Goal: Information Seeking & Learning: Learn about a topic

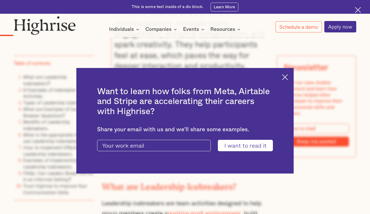
scroll to position [664, 0]
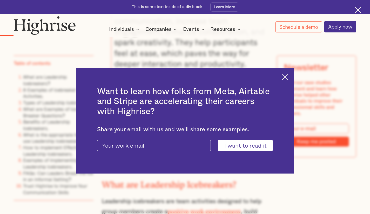
click at [285, 78] on img at bounding box center [285, 77] width 6 height 6
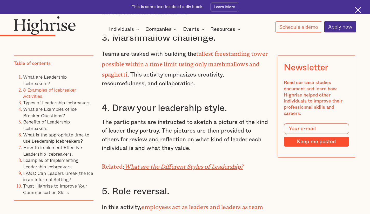
scroll to position [1329, 0]
click at [161, 126] on p "The participants are instructed to sketch a picture of the kind of leader they …" at bounding box center [185, 135] width 166 height 35
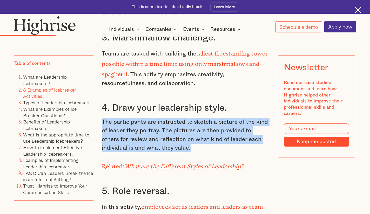
click at [161, 126] on p "The participants are instructed to sketch a picture of the kind of leader they …" at bounding box center [185, 135] width 166 height 35
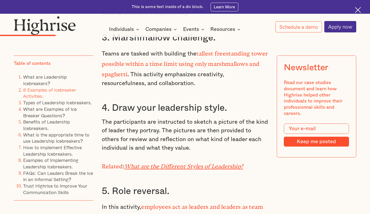
click at [162, 133] on p "The participants are instructed to sketch a picture of the kind of leader they …" at bounding box center [185, 135] width 166 height 35
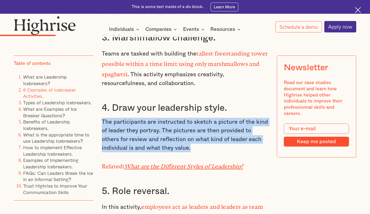
click at [162, 133] on p "The participants are instructed to sketch a picture of the kind of leader they …" at bounding box center [185, 135] width 166 height 35
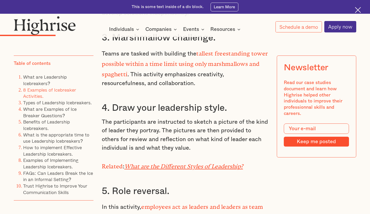
click at [162, 142] on p "The participants are instructed to sketch a picture of the kind of leader they …" at bounding box center [185, 135] width 166 height 35
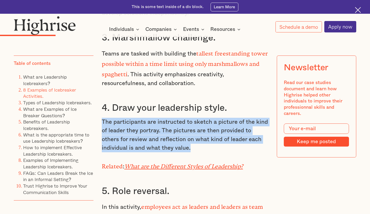
click at [162, 142] on p "The participants are instructed to sketch a picture of the kind of leader they …" at bounding box center [185, 135] width 166 height 35
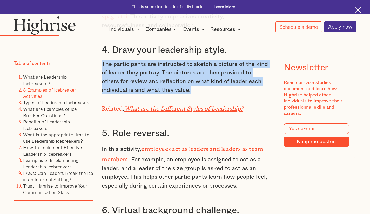
scroll to position [1387, 0]
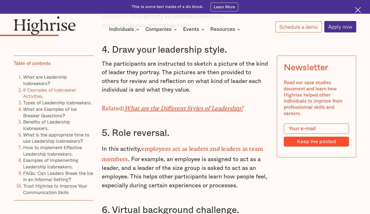
click at [175, 159] on p "In this activity, employees act as leaders and leaders as team members . For ex…" at bounding box center [185, 166] width 166 height 47
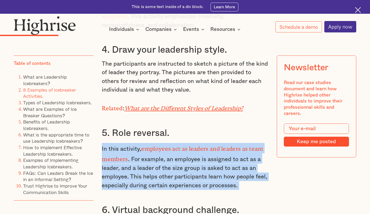
click at [175, 159] on p "In this activity, employees act as leaders and leaders as team members . For ex…" at bounding box center [185, 166] width 166 height 47
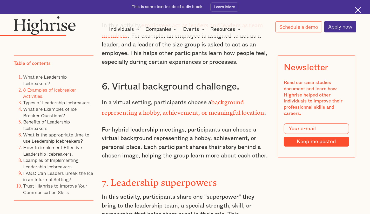
scroll to position [1511, 0]
click at [161, 99] on p "In a virtual setting, participants choose a background representing a hobby, ac…" at bounding box center [185, 106] width 166 height 21
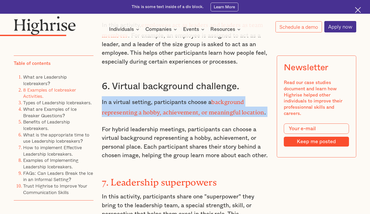
click at [161, 99] on p "In a virtual setting, participants choose a background representing a hobby, ac…" at bounding box center [185, 106] width 166 height 21
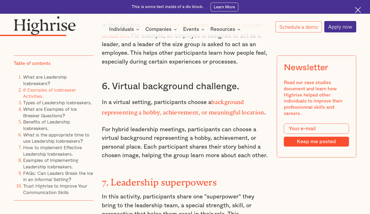
click at [157, 138] on p "For hybrid leadership meetings, participants can choose a virtual background re…" at bounding box center [185, 142] width 166 height 35
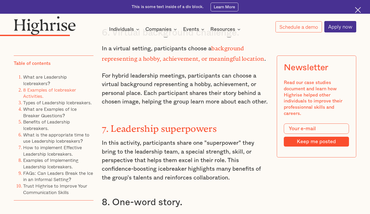
scroll to position [1568, 0]
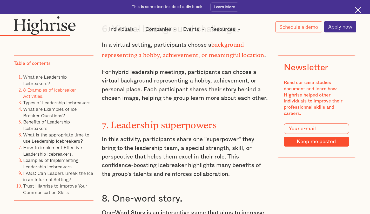
click at [158, 135] on p "In this activity, participants share one "superpower" they bring to the leaders…" at bounding box center [185, 156] width 166 height 43
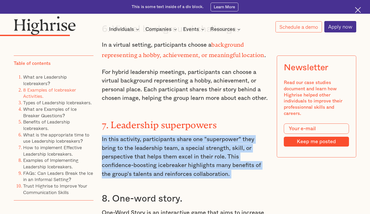
click at [158, 135] on p "In this activity, participants share one "superpower" they bring to the leaders…" at bounding box center [185, 156] width 166 height 43
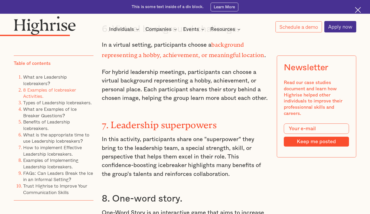
click at [157, 147] on p "In this activity, participants share one "superpower" they bring to the leaders…" at bounding box center [185, 156] width 166 height 43
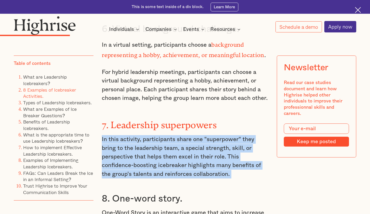
click at [157, 147] on p "In this activity, participants share one "superpower" they bring to the leaders…" at bounding box center [185, 156] width 166 height 43
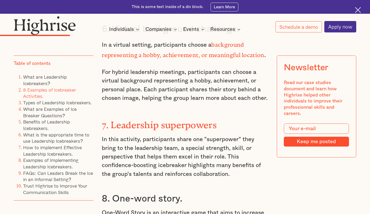
click at [152, 154] on p "In this activity, participants share one "superpower" they bring to the leaders…" at bounding box center [185, 156] width 166 height 43
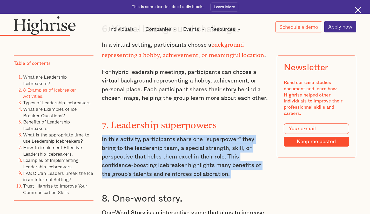
click at [152, 154] on p "In this activity, participants share one "superpower" they bring to the leaders…" at bounding box center [185, 156] width 166 height 43
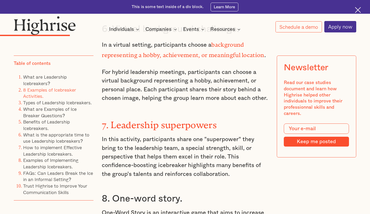
click at [152, 161] on p "In this activity, participants share one "superpower" they bring to the leaders…" at bounding box center [185, 156] width 166 height 43
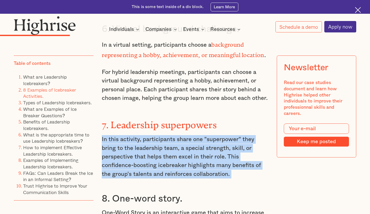
click at [152, 161] on p "In this activity, participants share one "superpower" they bring to the leaders…" at bounding box center [185, 156] width 166 height 43
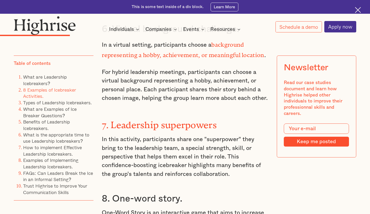
click at [152, 170] on p "In this activity, participants share one "superpower" they bring to the leaders…" at bounding box center [185, 156] width 166 height 43
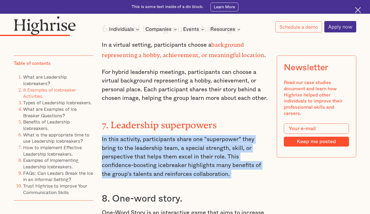
click at [152, 170] on p "In this activity, participants share one "superpower" they bring to the leaders…" at bounding box center [185, 156] width 166 height 43
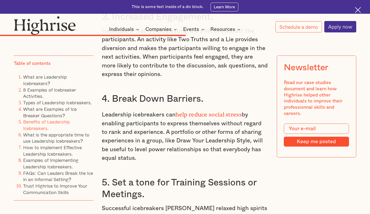
scroll to position [3422, 0]
